Goal: Information Seeking & Learning: Learn about a topic

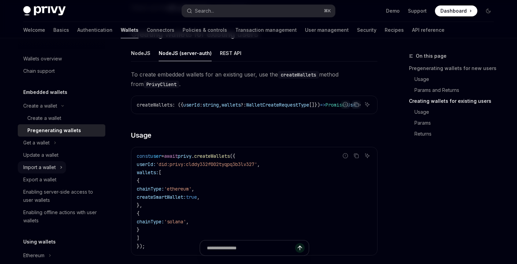
scroll to position [9, 0]
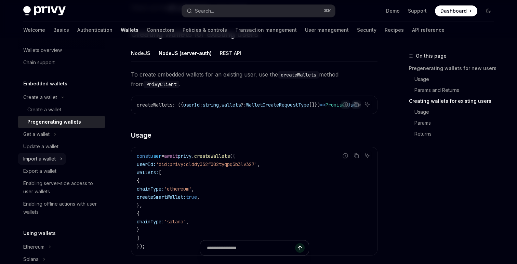
click at [45, 159] on div "Import a wallet" at bounding box center [39, 159] width 33 height 8
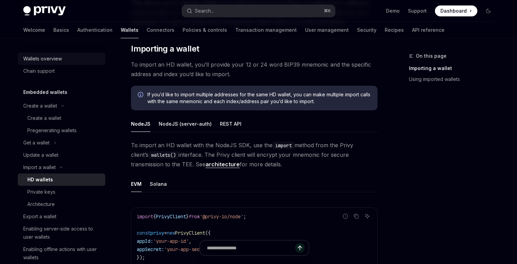
click at [53, 63] on link "Wallets overview" at bounding box center [62, 59] width 88 height 12
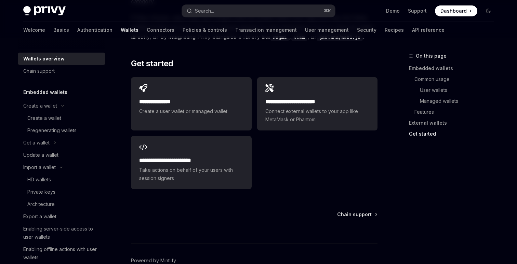
scroll to position [1104, 0]
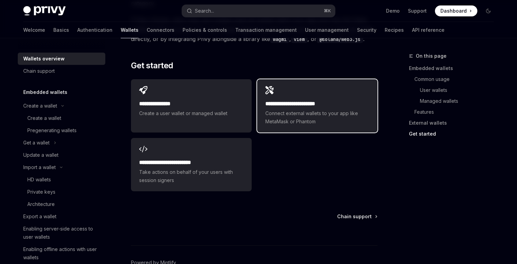
click at [292, 89] on div "**********" at bounding box center [317, 105] width 120 height 53
type textarea "*"
